Goal: Register for event/course

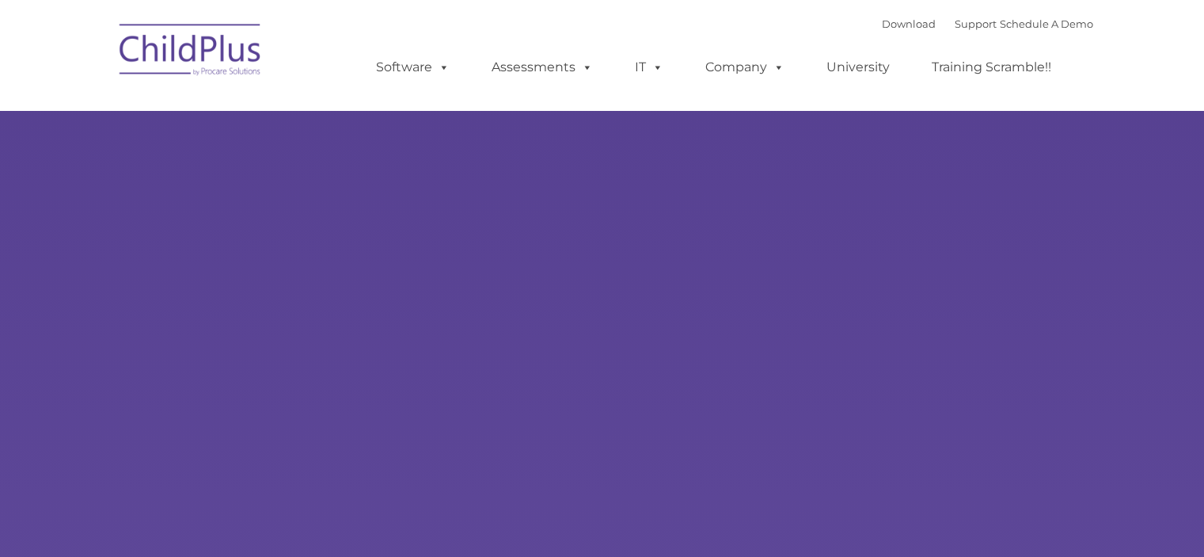
type input ""
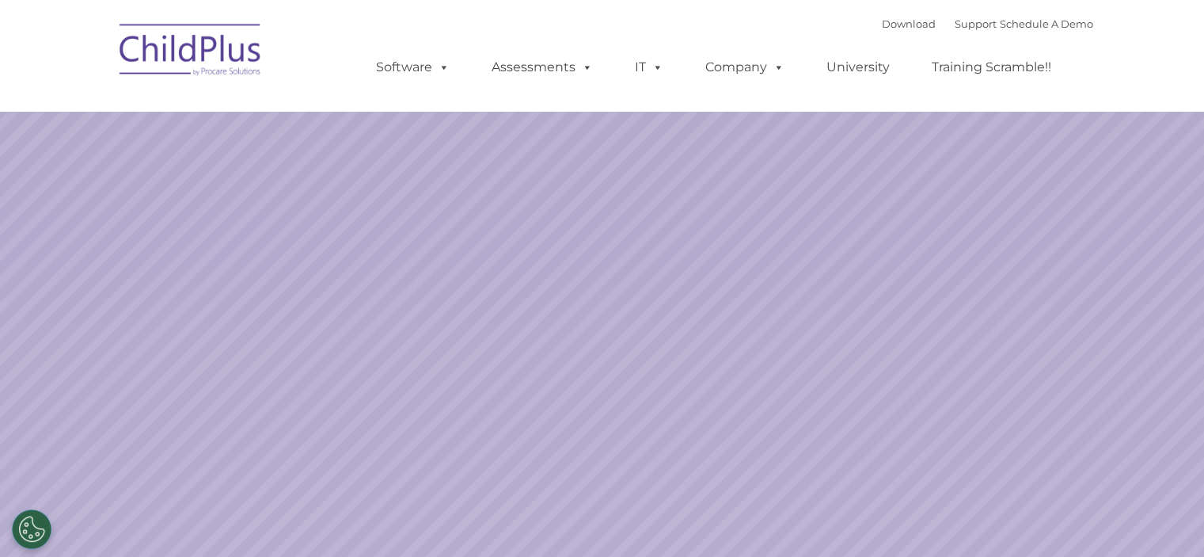
select select "MEDIUM"
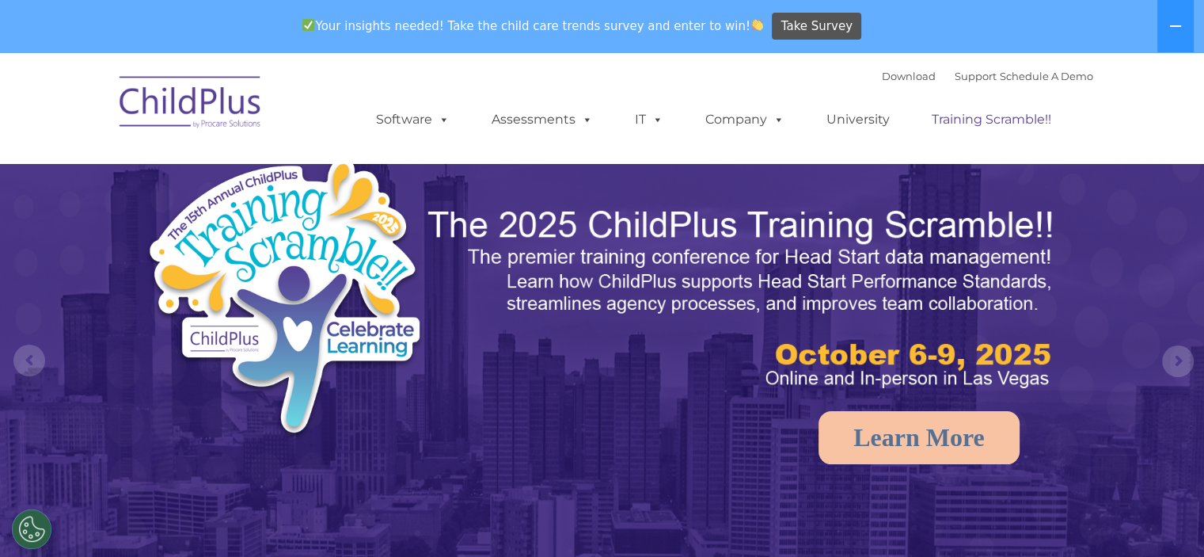
click at [953, 127] on link "Training Scramble!!" at bounding box center [991, 120] width 151 height 32
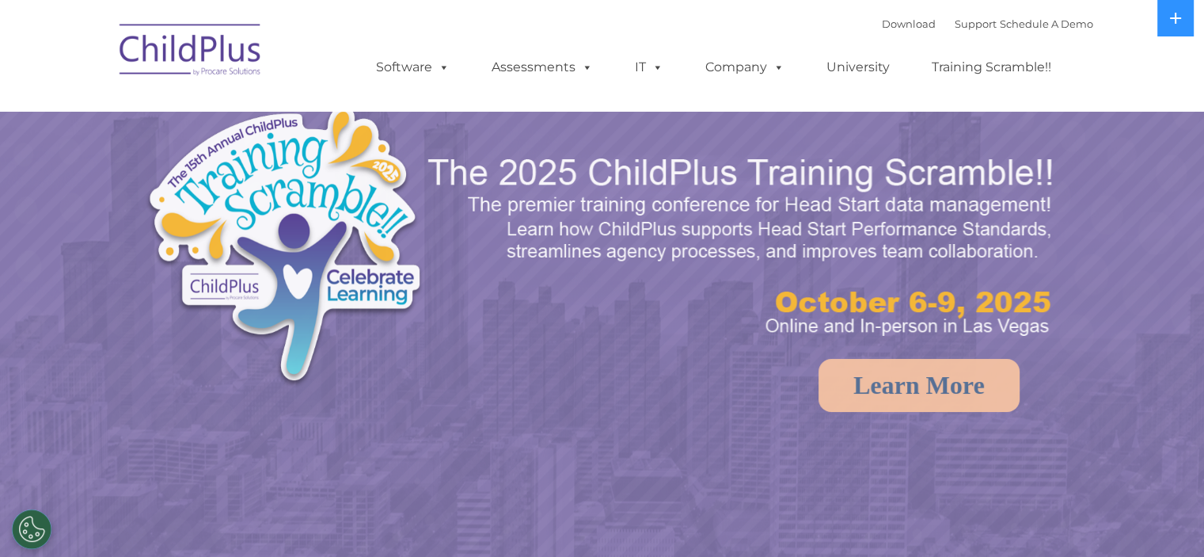
select select "MEDIUM"
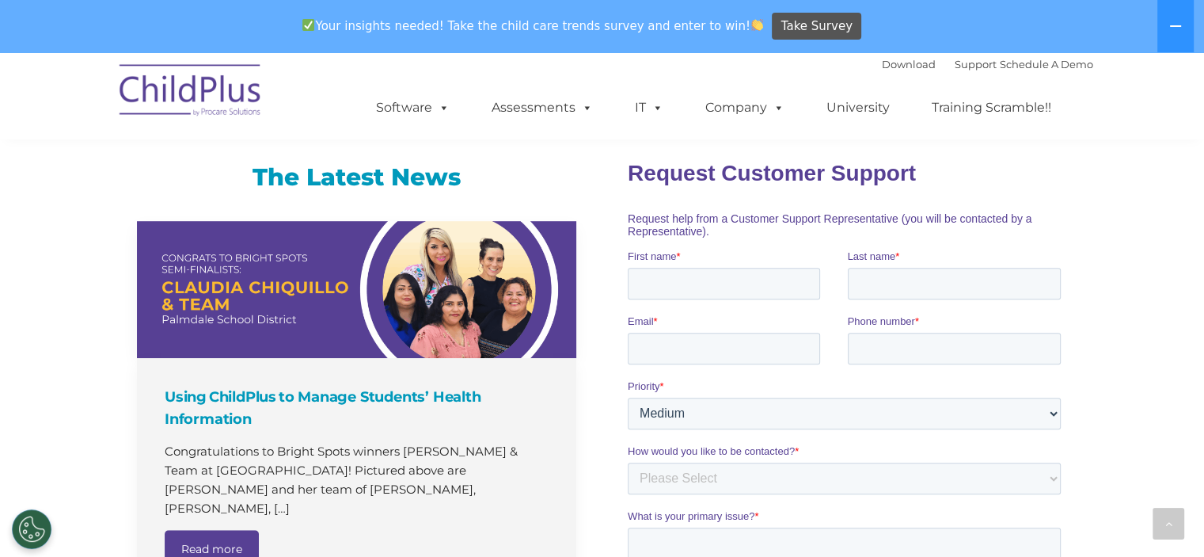
scroll to position [1006, 0]
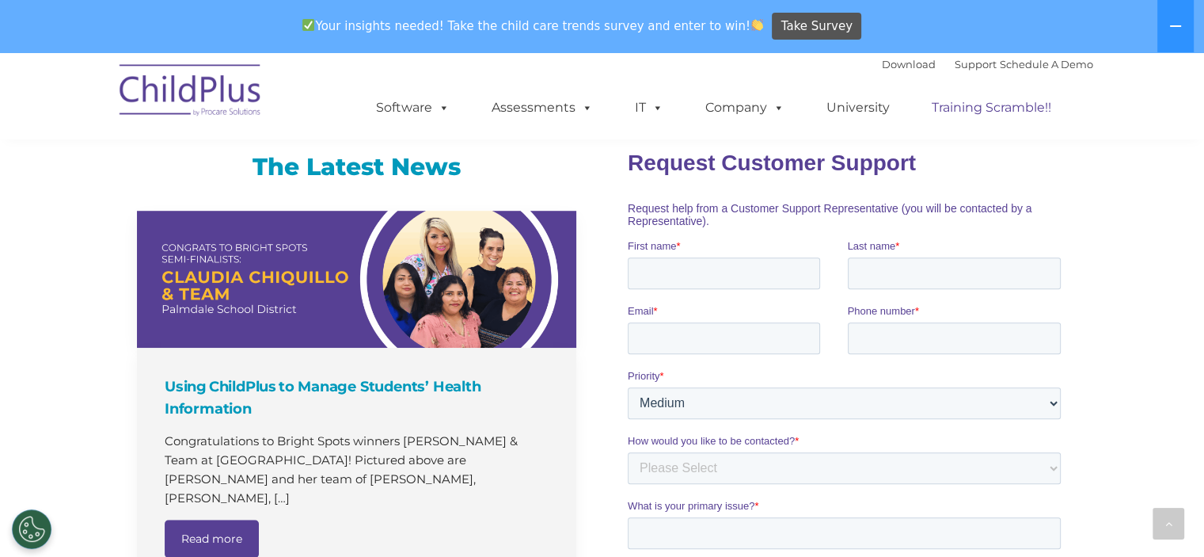
click at [998, 117] on link "Training Scramble!!" at bounding box center [991, 108] width 151 height 32
